Goal: Information Seeking & Learning: Check status

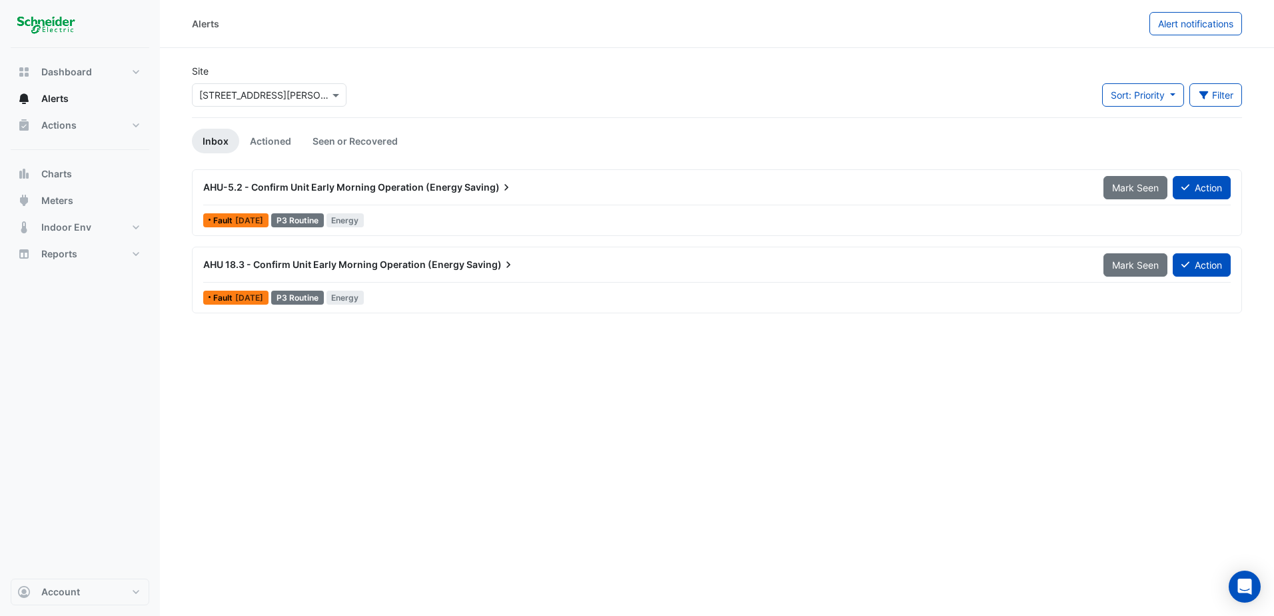
click at [595, 478] on div "Alerts Alert notifications Site Select a Site × [STREET_ADDRESS][PERSON_NAME] S…" at bounding box center [717, 308] width 1114 height 616
drag, startPoint x: 495, startPoint y: 357, endPoint x: 561, endPoint y: 579, distance: 232.2
click at [559, 578] on div "Alerts Alert notifications Site Select a Site × 1 O'Connell Street Sort: Priori…" at bounding box center [717, 308] width 1114 height 616
click at [253, 219] on span "1 week ago" at bounding box center [249, 220] width 28 height 10
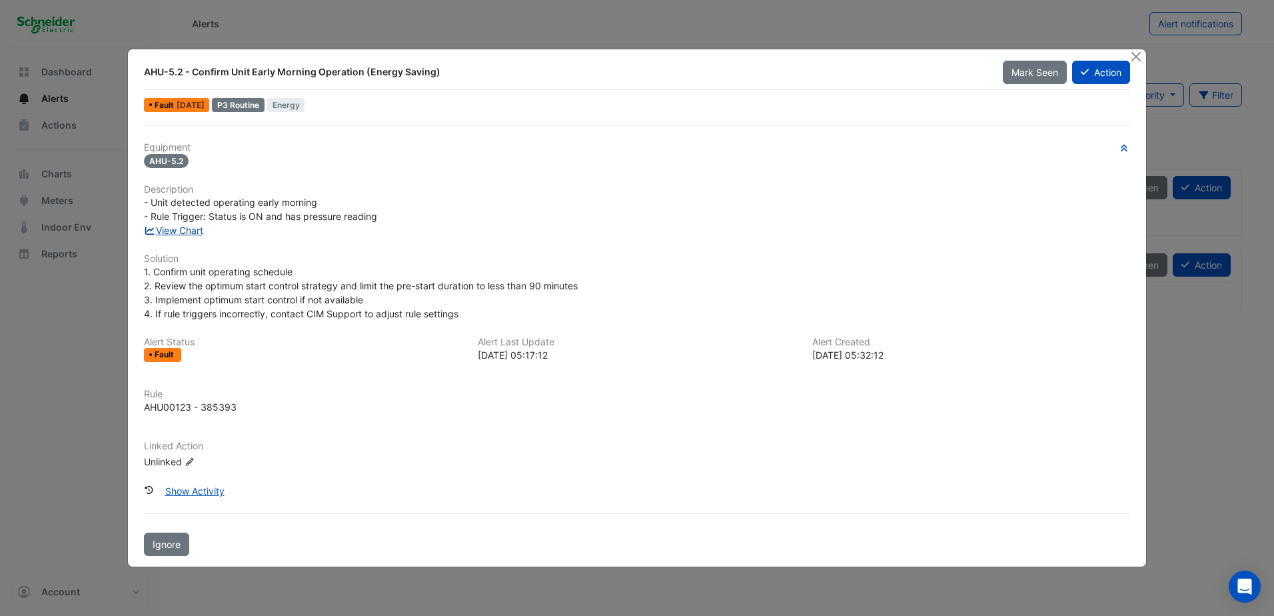
click at [181, 226] on link "View Chart" at bounding box center [173, 230] width 59 height 11
click at [1136, 55] on button "Close" at bounding box center [1137, 56] width 14 height 14
